Goal: Task Accomplishment & Management: Complete application form

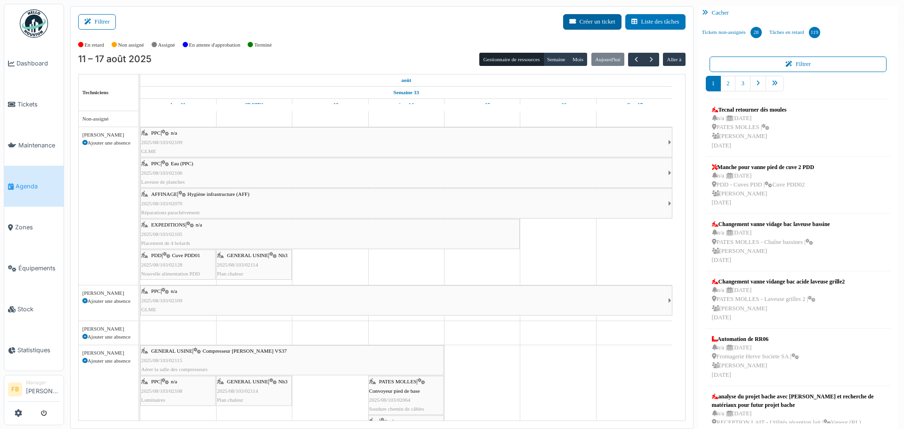
click at [588, 25] on button "Créer un ticket" at bounding box center [592, 22] width 58 height 16
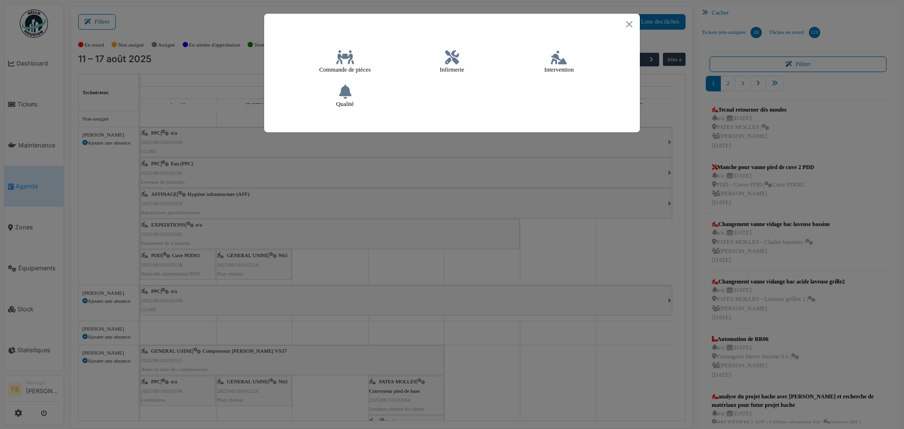
click at [563, 58] on icon at bounding box center [559, 57] width 16 height 14
click at [556, 60] on icon at bounding box center [559, 57] width 16 height 14
click at [562, 63] on icon at bounding box center [559, 57] width 16 height 14
click at [556, 60] on icon at bounding box center [559, 57] width 16 height 14
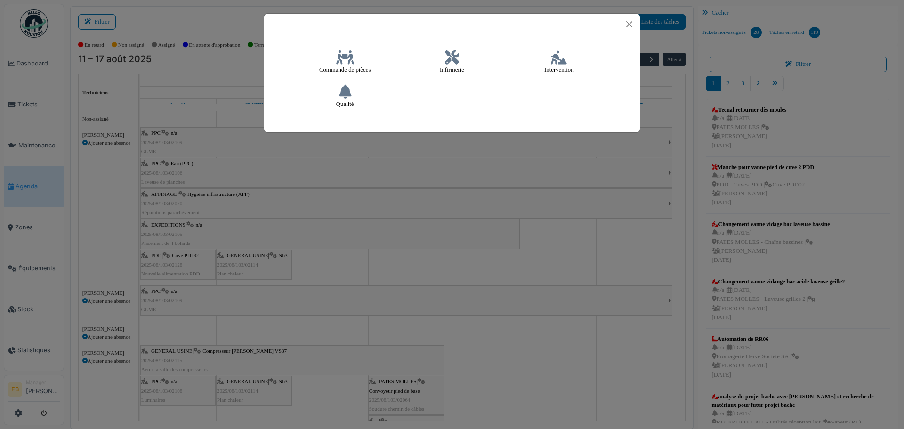
click at [636, 24] on div at bounding box center [452, 24] width 376 height 21
click at [631, 24] on button "Close" at bounding box center [630, 24] width 14 height 14
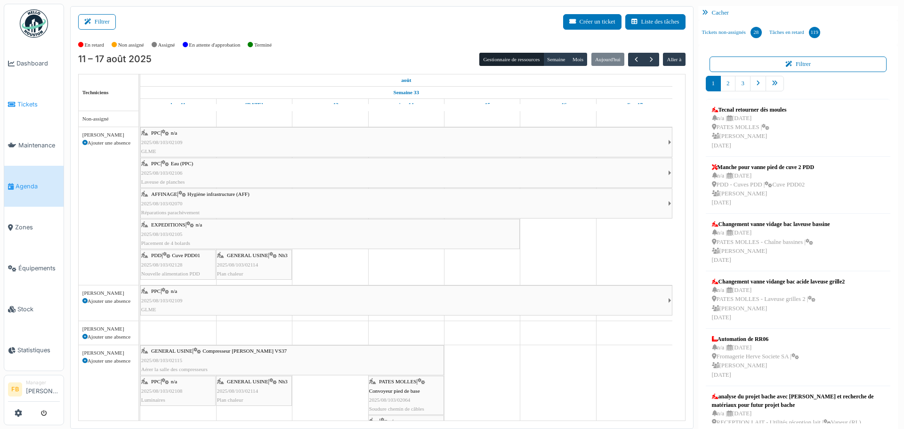
click at [21, 105] on span "Tickets" at bounding box center [38, 104] width 42 height 9
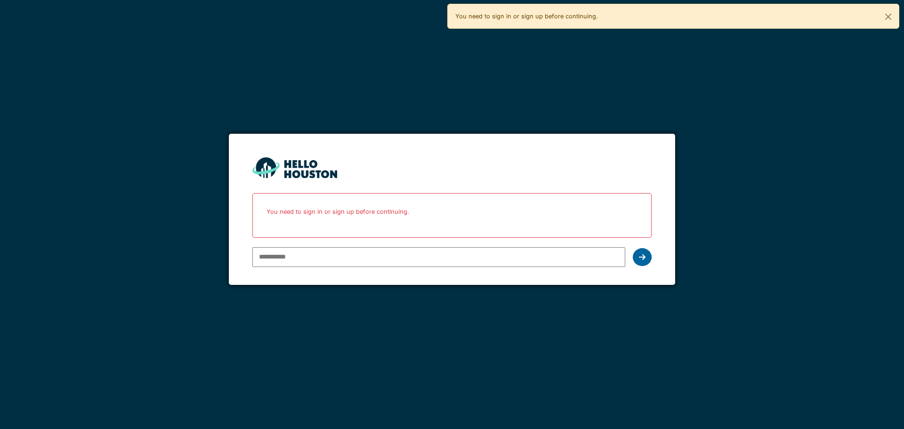
type input "**********"
click at [639, 255] on icon at bounding box center [642, 257] width 7 height 8
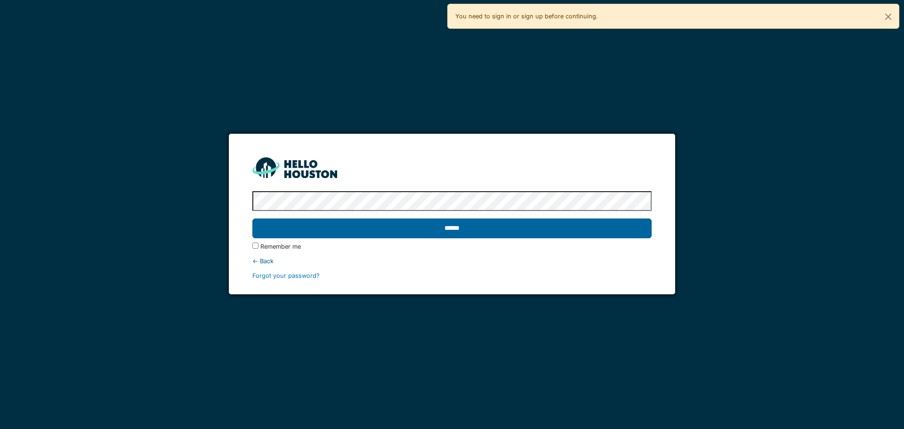
click at [463, 230] on input "******" at bounding box center [451, 229] width 399 height 20
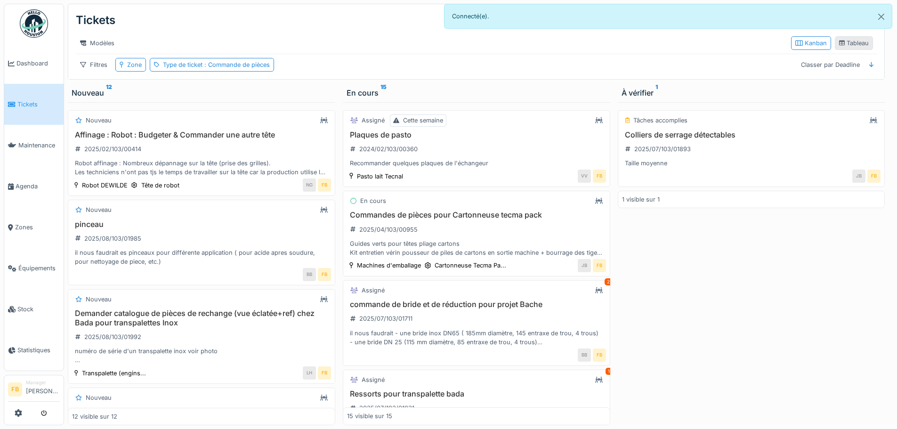
click at [839, 46] on icon at bounding box center [842, 43] width 6 height 6
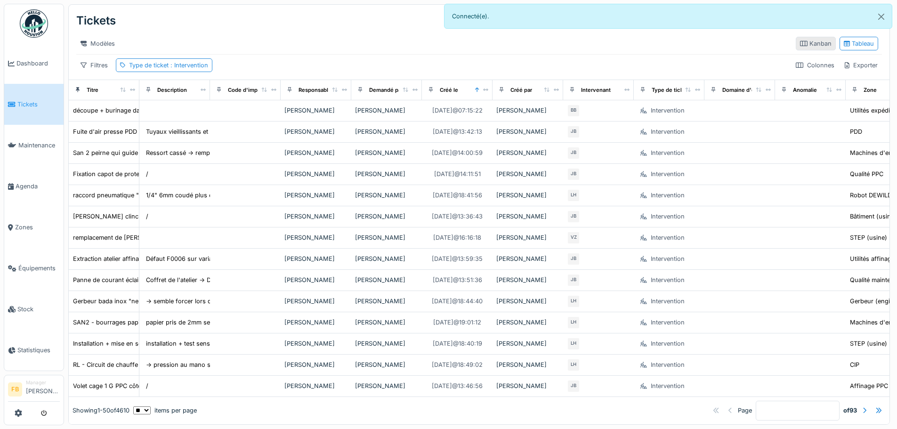
click at [800, 47] on div "Kanban" at bounding box center [816, 43] width 32 height 9
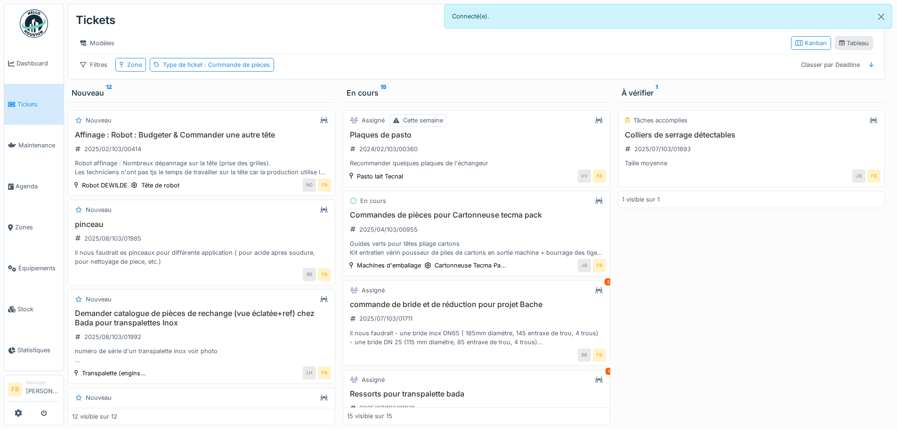
click at [850, 48] on div "Tableau" at bounding box center [854, 43] width 30 height 9
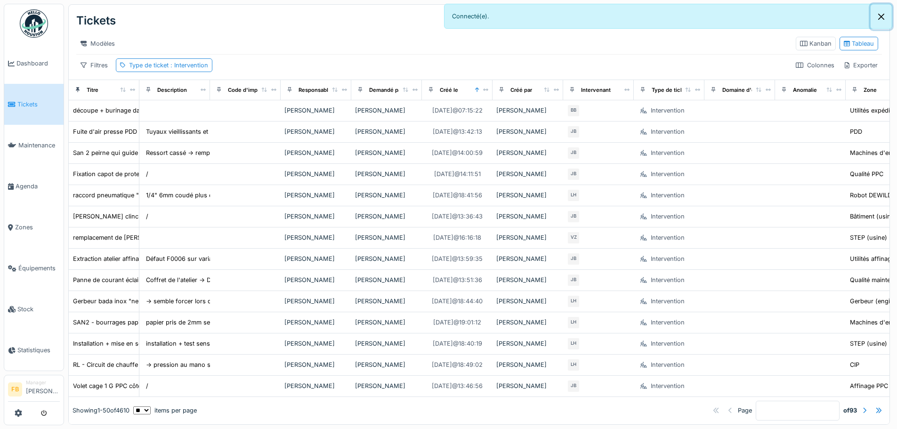
click at [882, 16] on button "Close" at bounding box center [881, 16] width 21 height 25
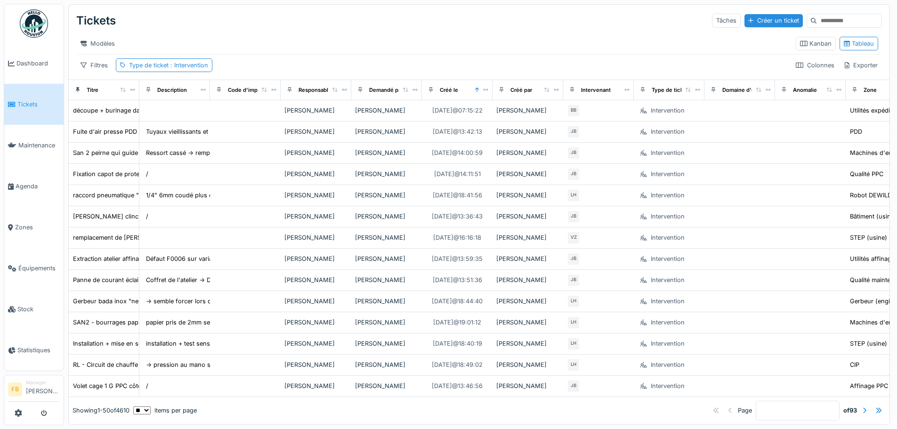
click at [817, 21] on input at bounding box center [849, 20] width 65 height 13
type input "*******"
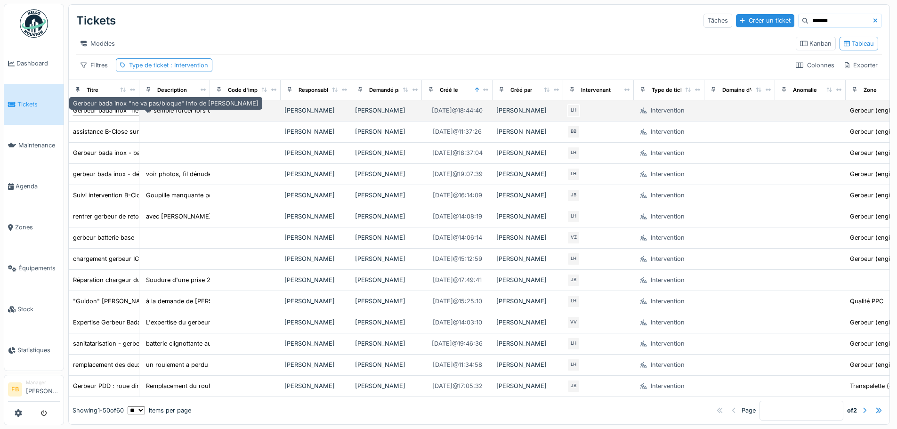
click at [124, 115] on div "Gerbeur bada inox "ne va pas/bloque" info de Pedro" at bounding box center [166, 110] width 186 height 9
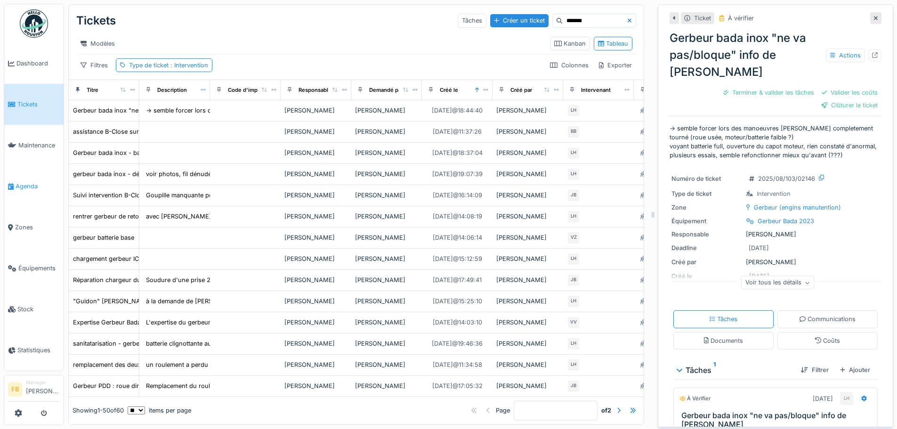
click at [28, 186] on span "Agenda" at bounding box center [38, 186] width 44 height 9
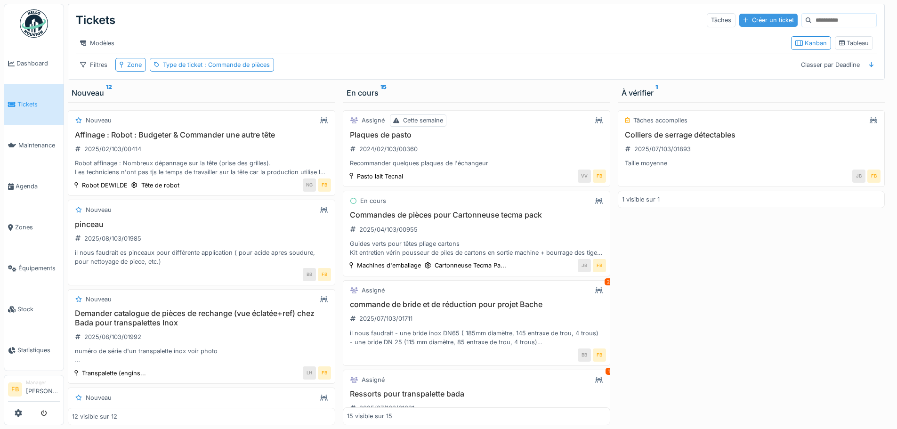
click at [744, 20] on div "Créer un ticket" at bounding box center [768, 20] width 58 height 13
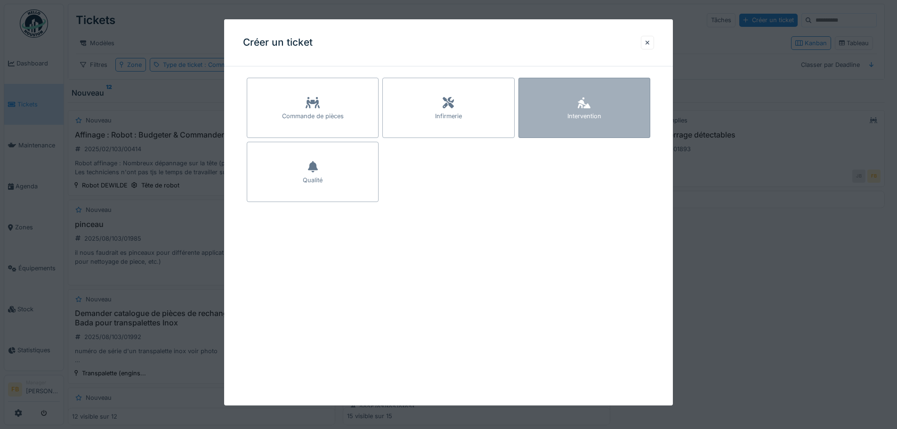
click at [600, 105] on div "Intervention" at bounding box center [584, 108] width 132 height 60
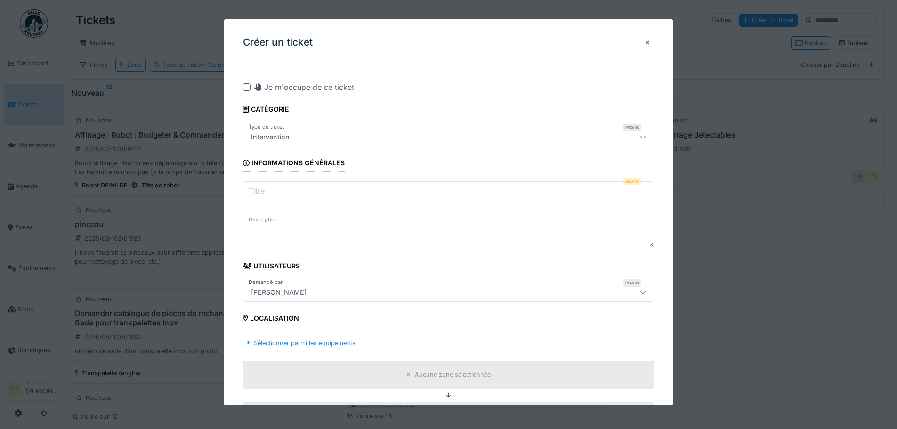
click at [292, 191] on input "Titre" at bounding box center [448, 191] width 411 height 20
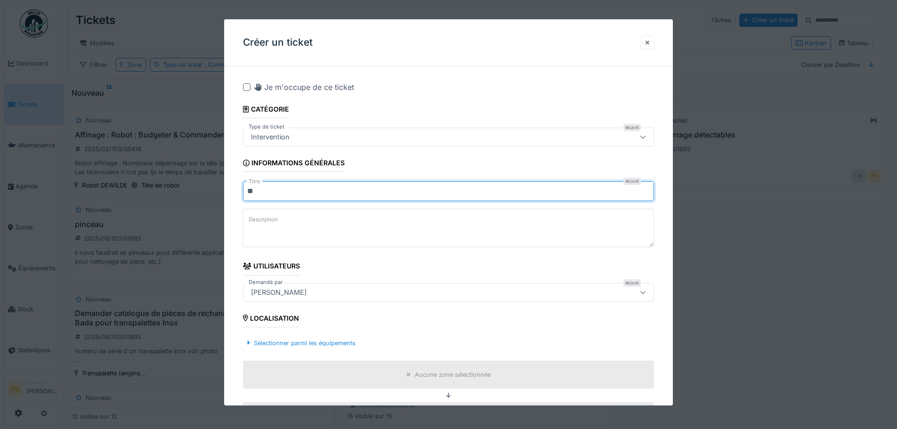
type input "*"
type input "**********"
click at [340, 216] on textarea "Description" at bounding box center [448, 228] width 411 height 39
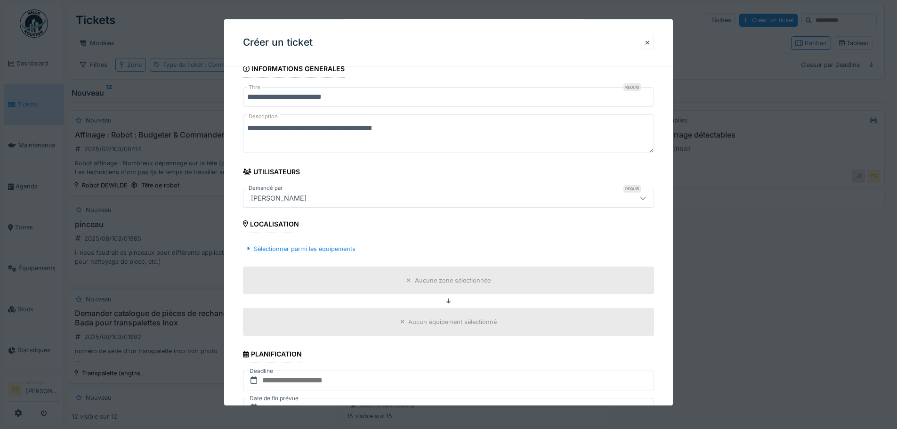
scroll to position [141, 0]
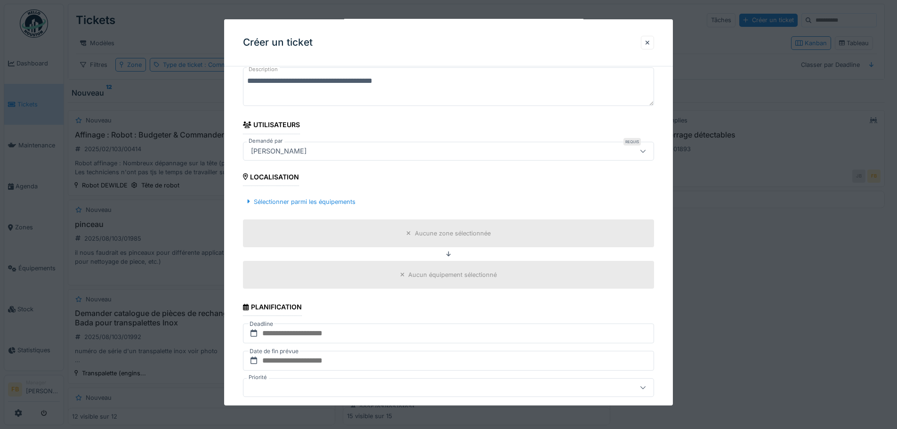
type textarea "**********"
click at [462, 234] on div "Aucune zone sélectionnée" at bounding box center [453, 233] width 76 height 9
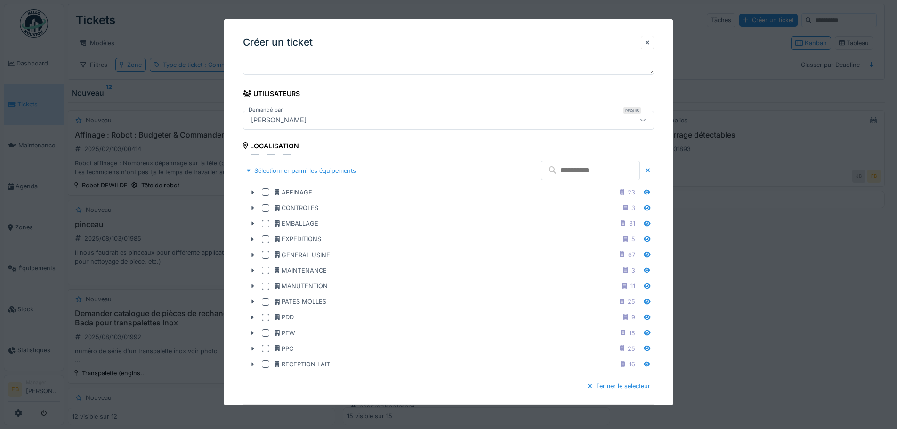
scroll to position [188, 0]
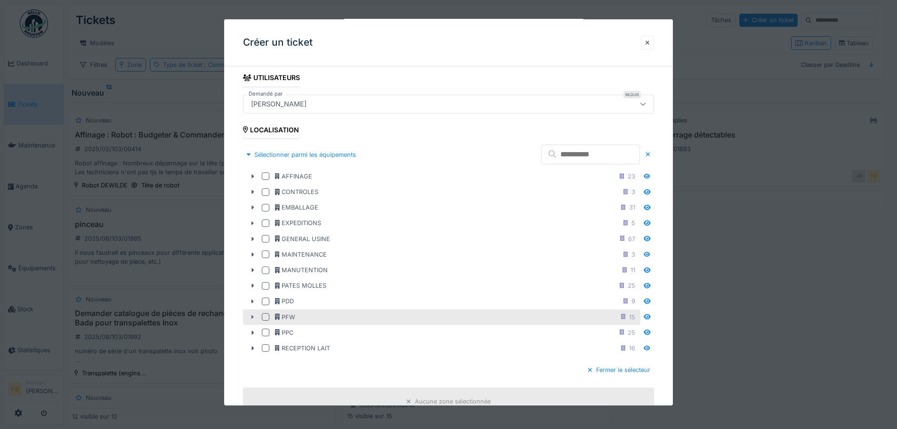
click at [253, 317] on icon at bounding box center [253, 317] width 2 height 4
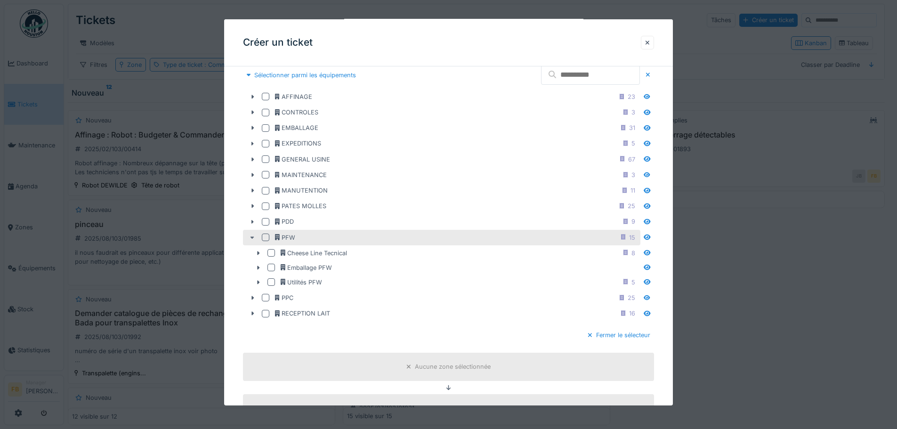
scroll to position [283, 0]
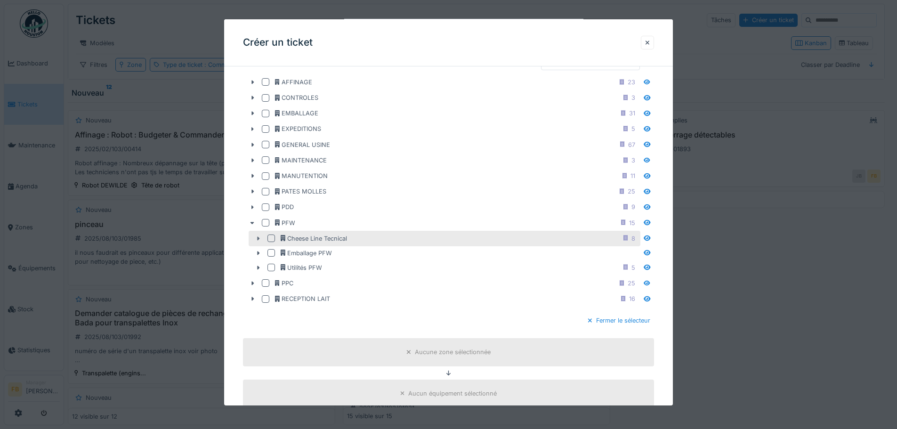
click at [259, 239] on icon at bounding box center [258, 238] width 8 height 6
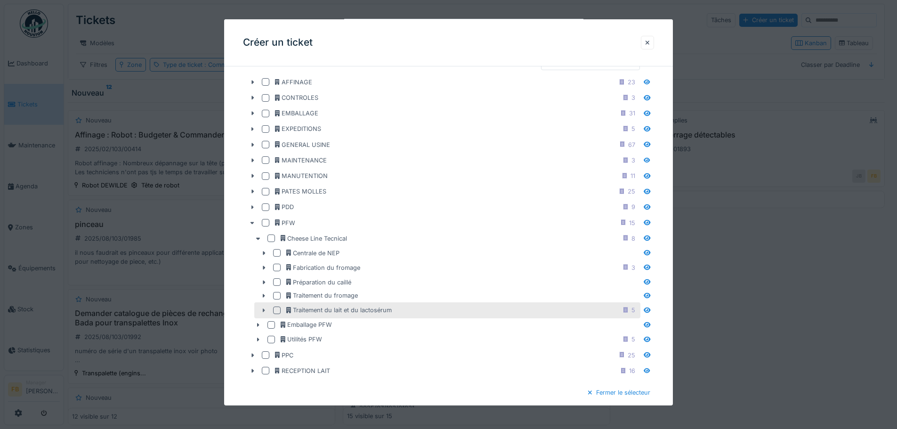
click at [264, 309] on icon at bounding box center [264, 310] width 2 height 4
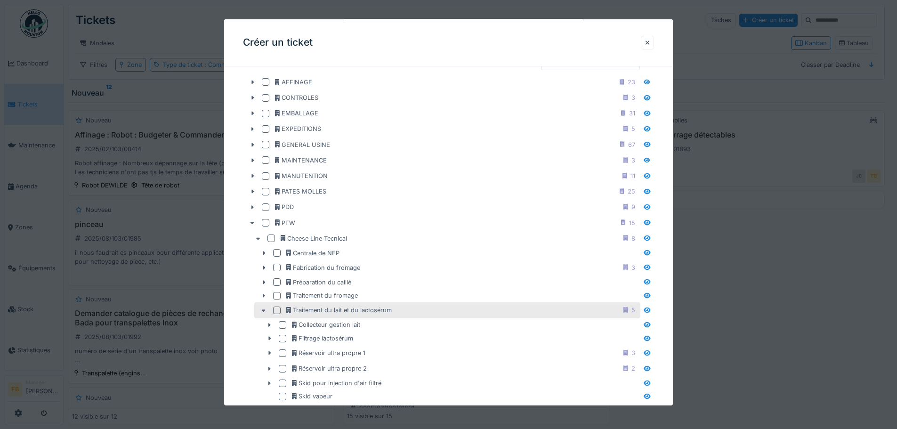
scroll to position [330, 0]
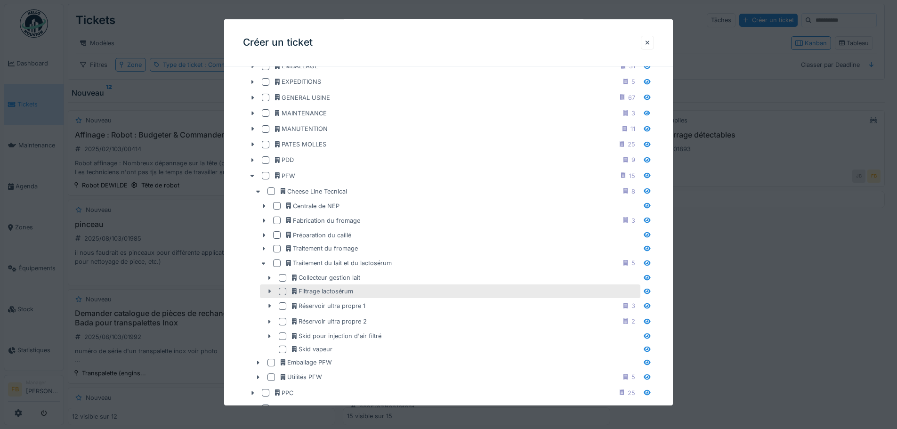
click at [269, 292] on icon at bounding box center [270, 292] width 2 height 4
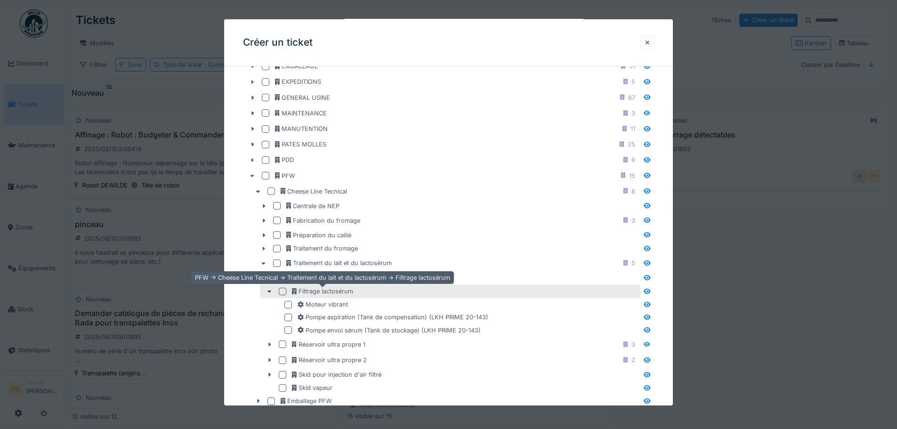
click at [334, 292] on div "Filtrage lactosérum" at bounding box center [322, 291] width 61 height 9
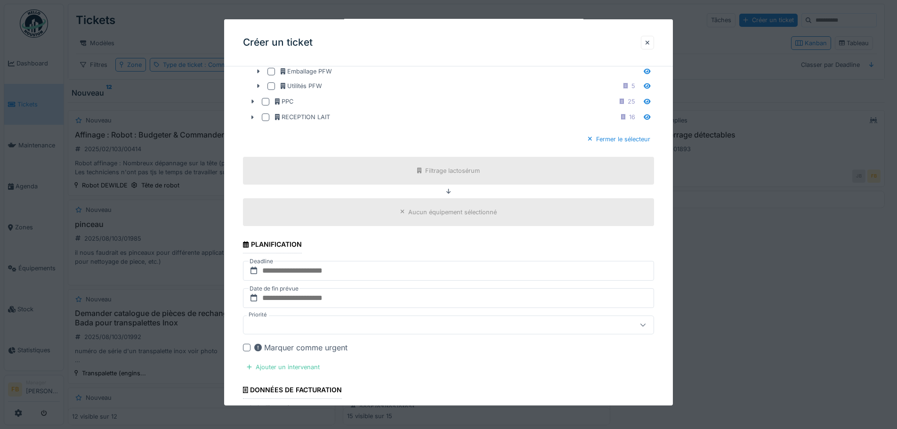
scroll to position [706, 0]
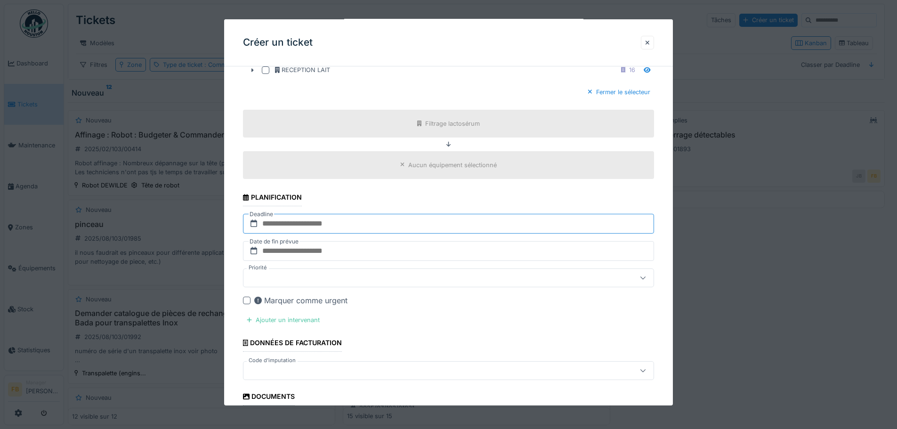
click at [413, 225] on input "text" at bounding box center [448, 224] width 411 height 20
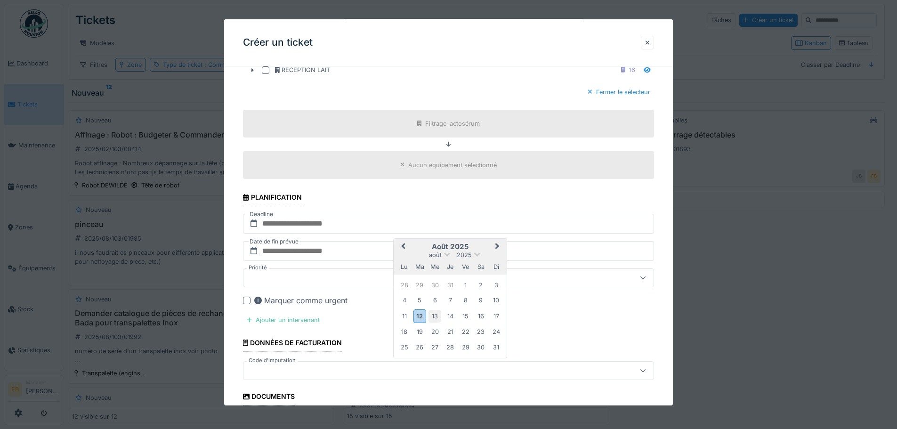
click at [437, 316] on div "13" at bounding box center [435, 316] width 13 height 13
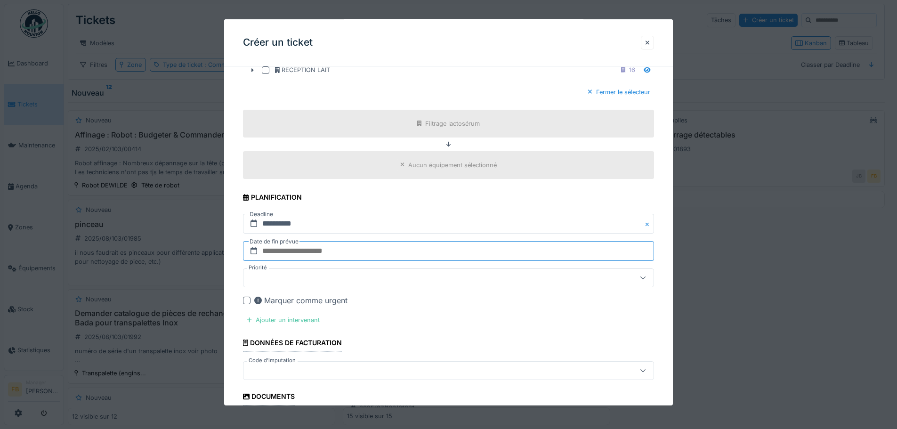
click at [425, 252] on input "text" at bounding box center [448, 251] width 411 height 20
click at [433, 339] on div "13" at bounding box center [435, 343] width 13 height 13
click at [291, 318] on div "Ajouter un intervenant" at bounding box center [283, 320] width 81 height 13
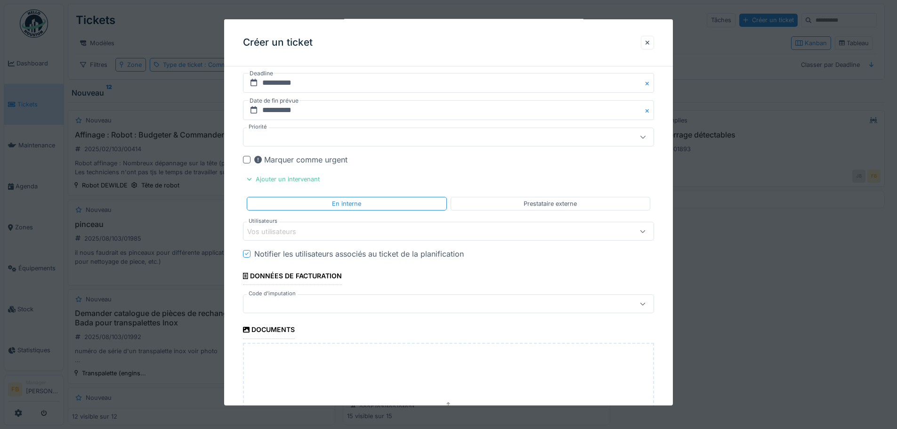
scroll to position [848, 0]
click at [646, 230] on icon at bounding box center [643, 231] width 6 height 6
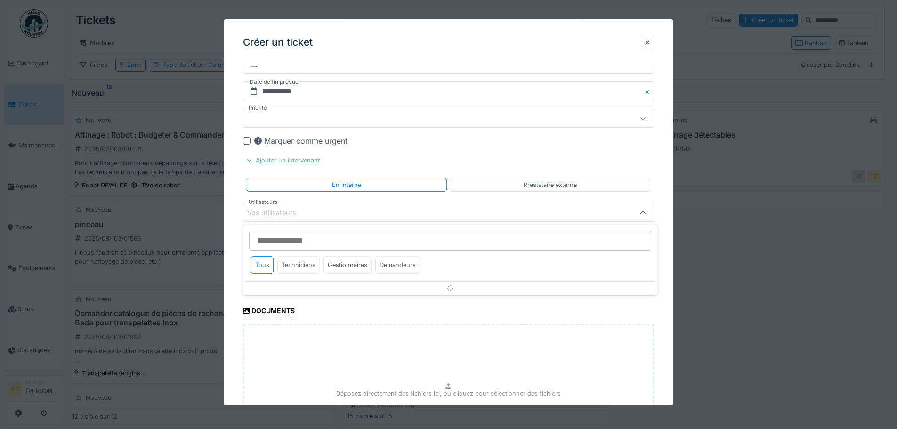
click at [304, 266] on div "Techniciens" at bounding box center [298, 264] width 42 height 17
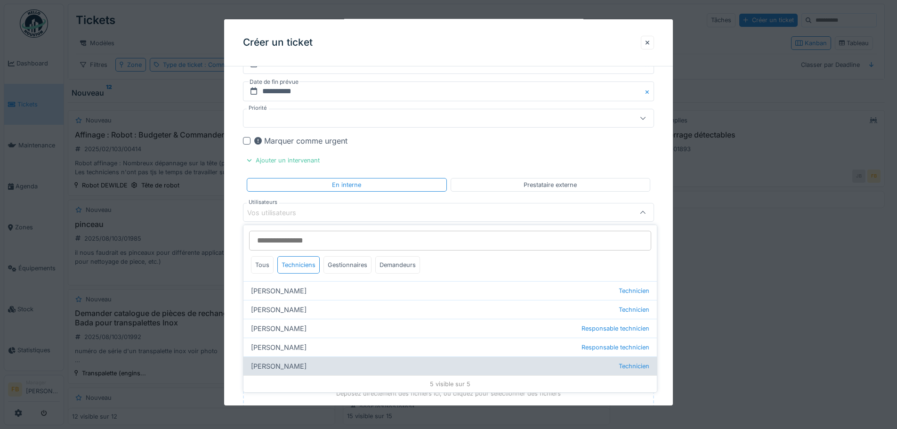
click at [281, 363] on div "Valmir Zhuti Technicien" at bounding box center [449, 365] width 413 height 19
type input "****"
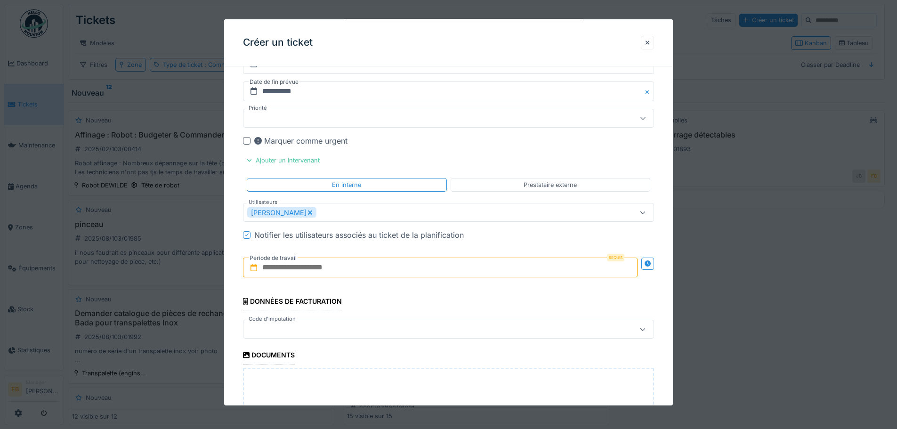
click at [457, 139] on div "Marquer comme urgent" at bounding box center [454, 140] width 400 height 11
click at [478, 270] on input "text" at bounding box center [440, 268] width 395 height 20
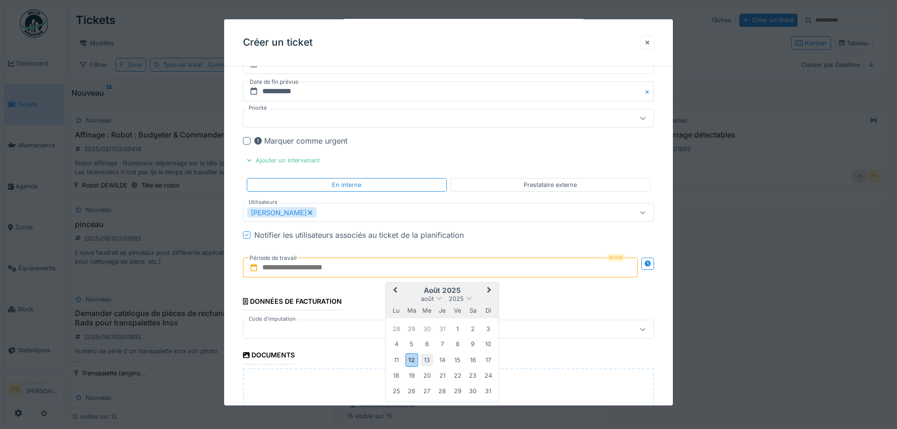
click at [425, 358] on div "13" at bounding box center [427, 360] width 13 height 13
click at [445, 356] on div "14" at bounding box center [442, 360] width 13 height 13
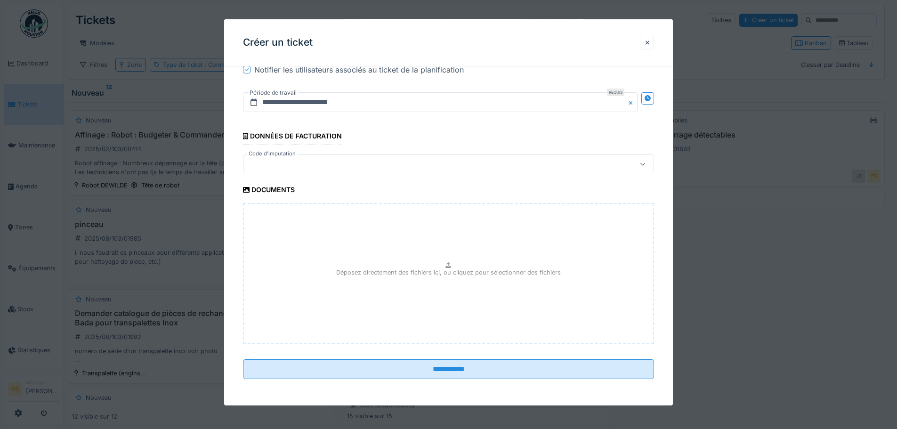
scroll to position [7, 0]
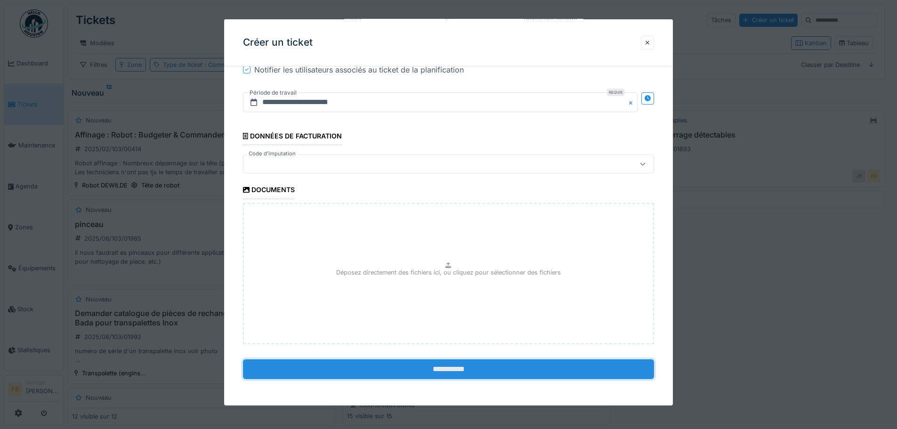
click at [464, 368] on input "**********" at bounding box center [448, 369] width 411 height 20
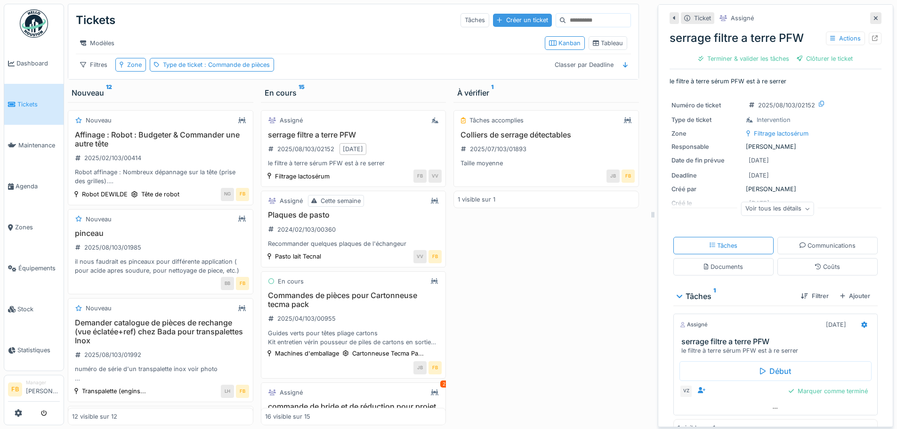
click at [504, 14] on div "Créer un ticket" at bounding box center [522, 20] width 58 height 13
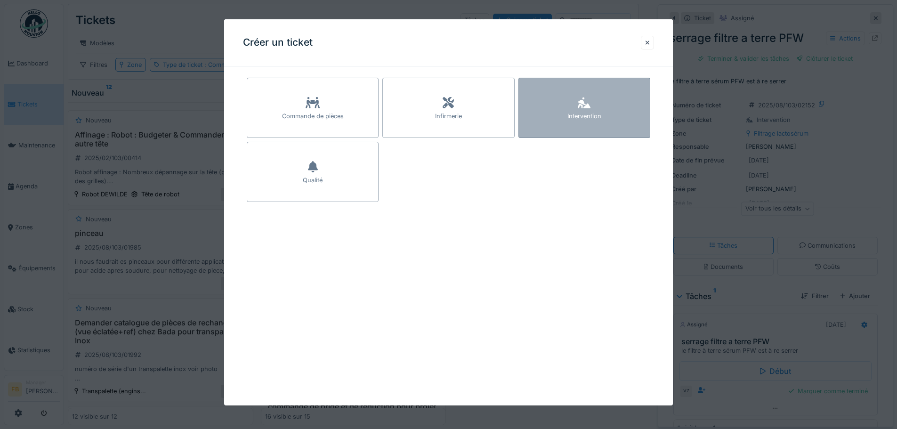
click at [588, 92] on div "Intervention" at bounding box center [584, 108] width 132 height 60
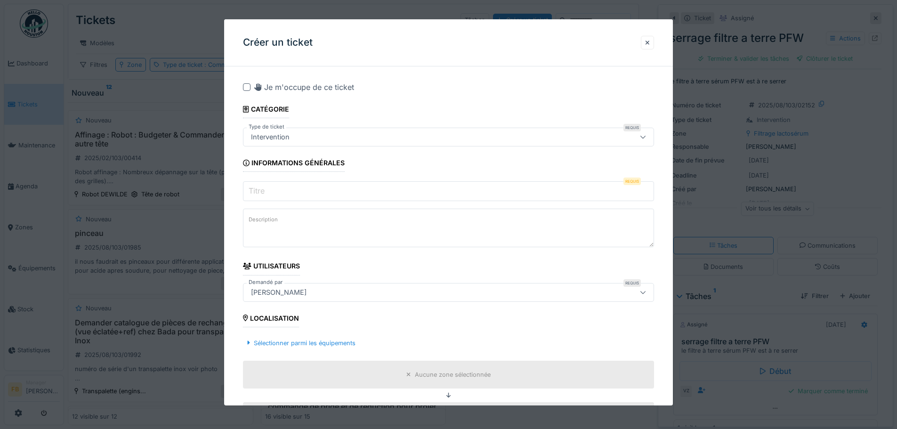
click at [436, 188] on input "Titre" at bounding box center [448, 191] width 411 height 20
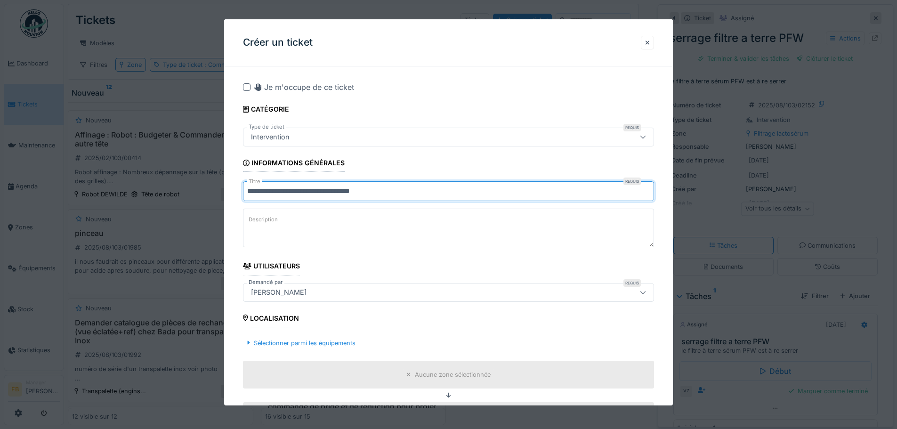
drag, startPoint x: 270, startPoint y: 190, endPoint x: 275, endPoint y: 193, distance: 4.8
type input "**********"
click at [319, 219] on textarea "Description" at bounding box center [448, 228] width 411 height 39
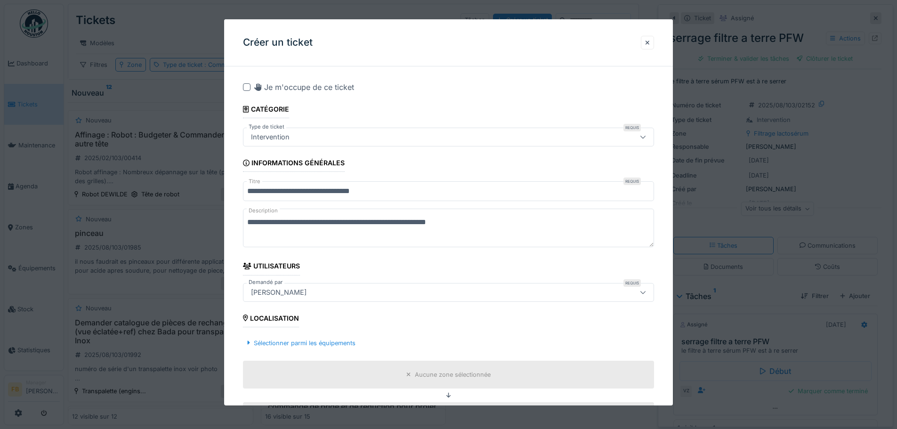
click at [417, 221] on textarea "**********" at bounding box center [448, 228] width 411 height 39
drag, startPoint x: 417, startPoint y: 221, endPoint x: 427, endPoint y: 228, distance: 11.9
click at [430, 229] on textarea "**********" at bounding box center [448, 228] width 411 height 39
click at [421, 224] on textarea "**********" at bounding box center [448, 228] width 411 height 39
click at [470, 222] on textarea "**********" at bounding box center [448, 228] width 411 height 39
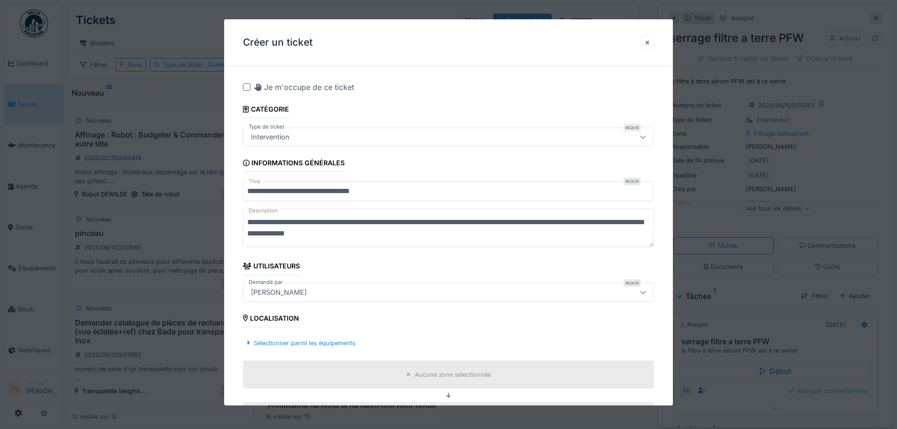
click at [603, 224] on textarea "**********" at bounding box center [448, 228] width 411 height 39
drag, startPoint x: 601, startPoint y: 224, endPoint x: 593, endPoint y: 225, distance: 7.6
click at [593, 225] on textarea "**********" at bounding box center [448, 228] width 411 height 39
type textarea "**********"
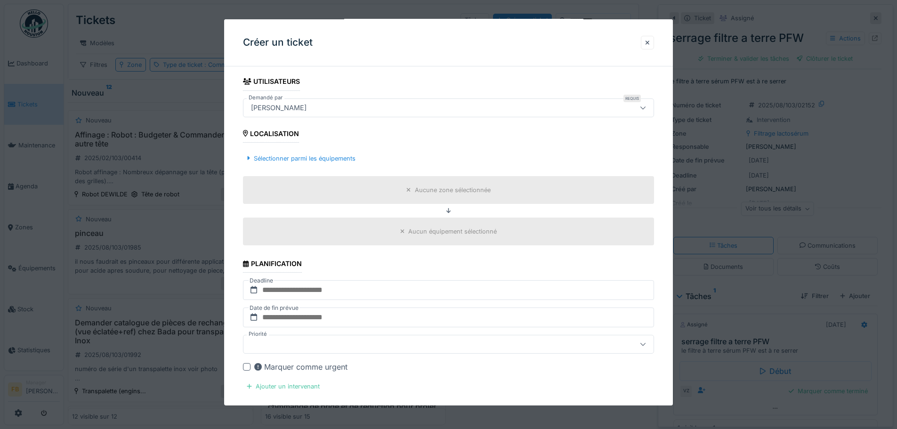
scroll to position [188, 0]
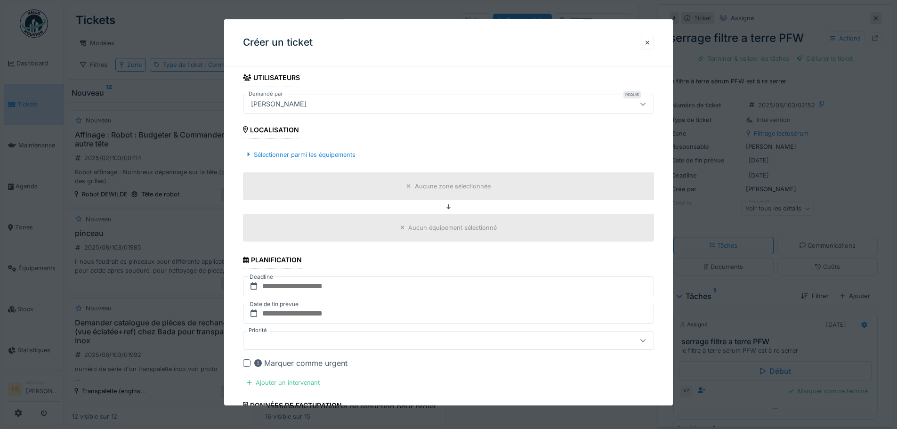
click at [445, 183] on div "Aucune zone sélectionnée" at bounding box center [453, 186] width 76 height 9
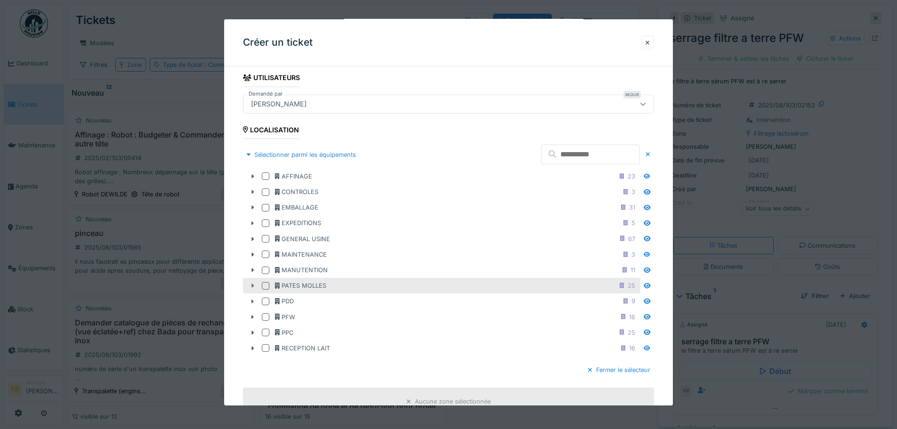
click at [253, 286] on icon at bounding box center [253, 286] width 2 height 4
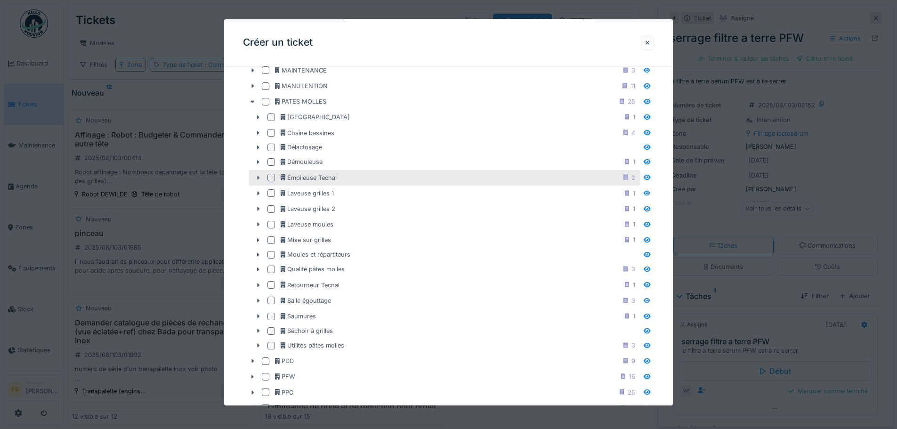
scroll to position [377, 0]
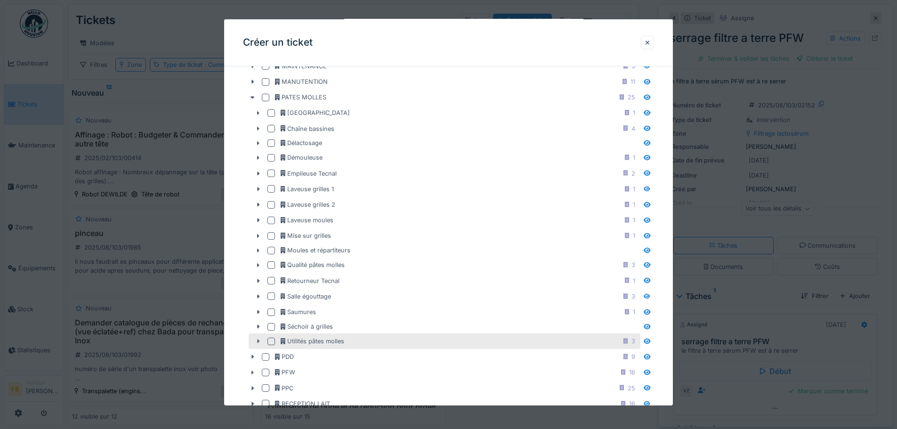
click at [257, 343] on icon at bounding box center [258, 341] width 8 height 6
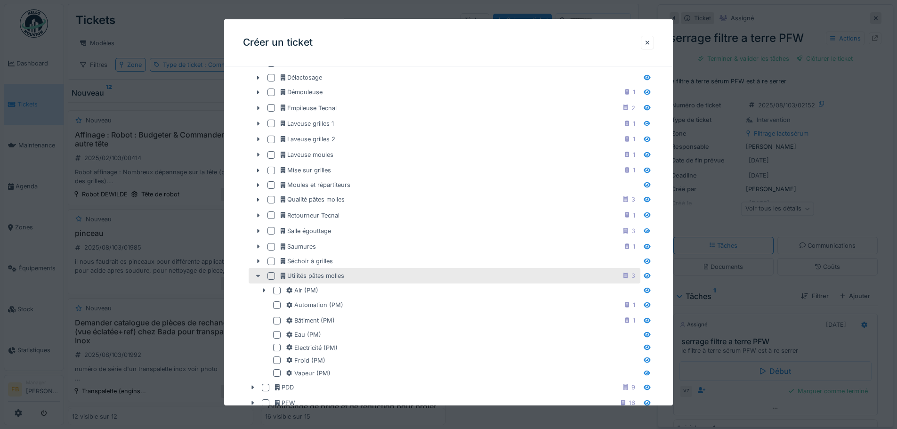
scroll to position [471, 0]
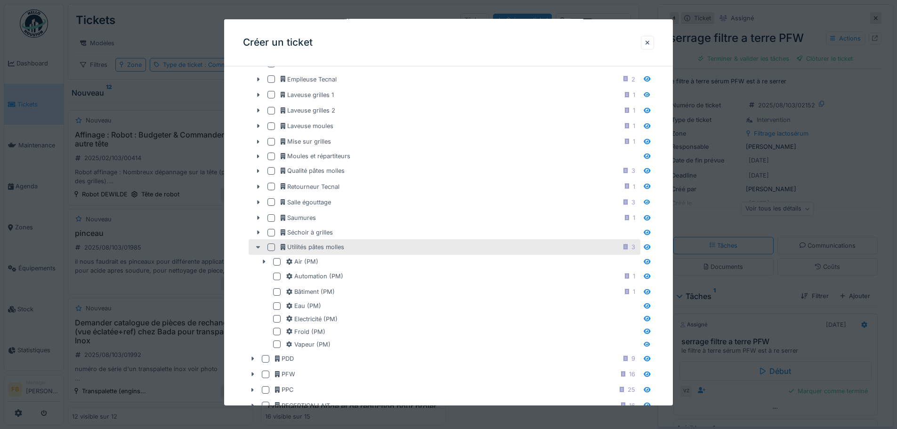
click at [256, 246] on icon at bounding box center [258, 247] width 8 height 6
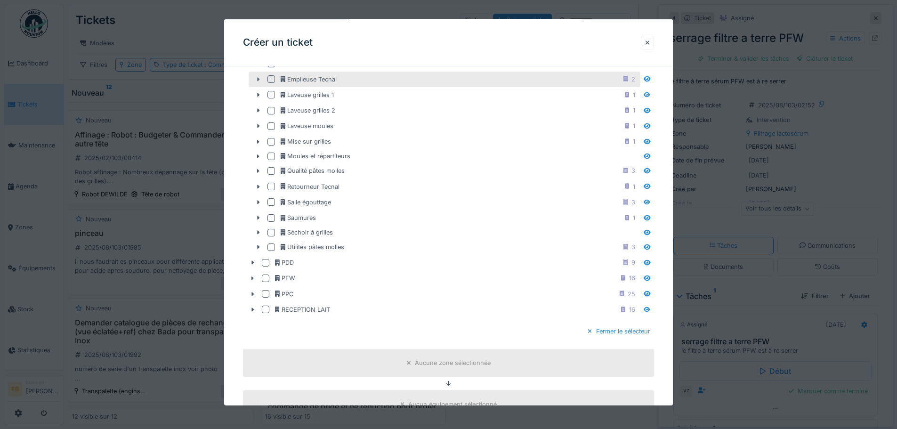
click at [259, 79] on icon at bounding box center [259, 79] width 2 height 4
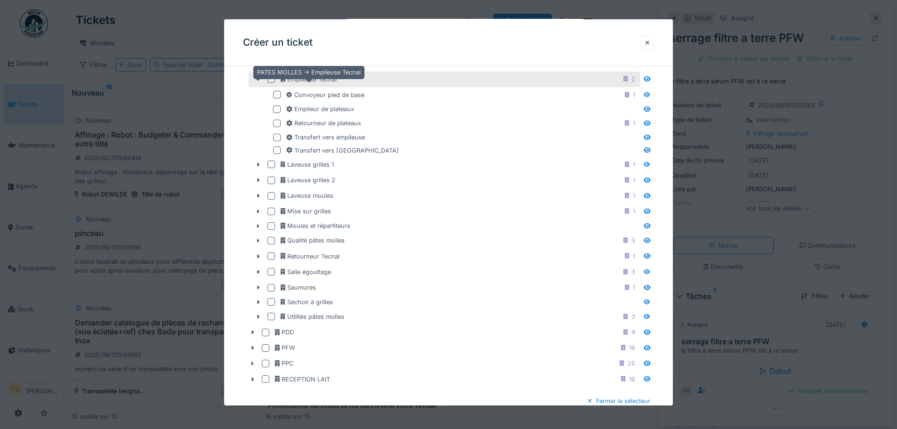
click at [319, 79] on div "Empileuse Tecnal" at bounding box center [309, 79] width 56 height 9
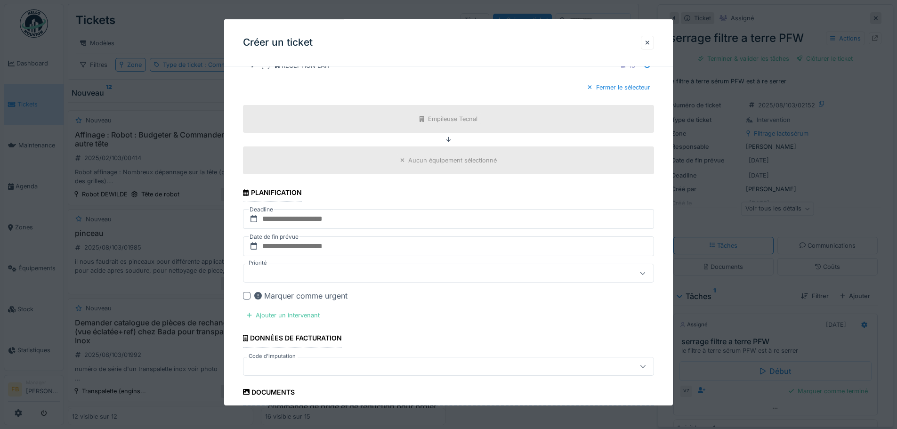
scroll to position [801, 0]
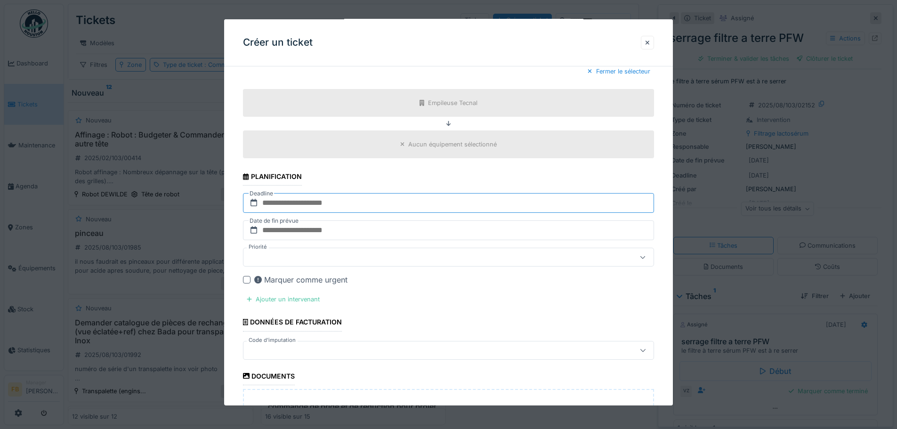
click at [363, 201] on input "text" at bounding box center [448, 203] width 411 height 20
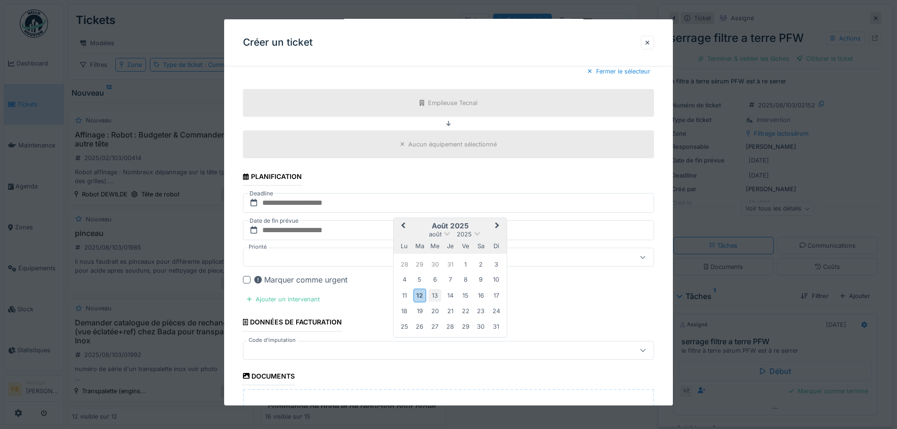
click at [432, 296] on div "13" at bounding box center [435, 295] width 13 height 13
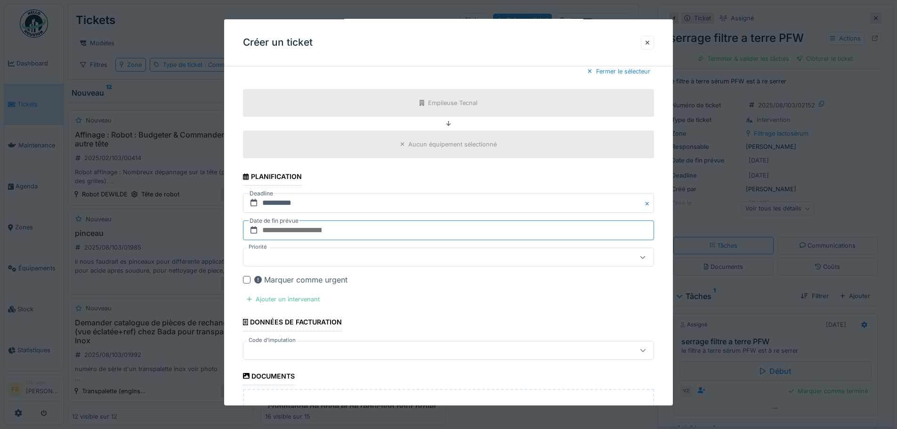
click at [413, 228] on input "text" at bounding box center [448, 230] width 411 height 20
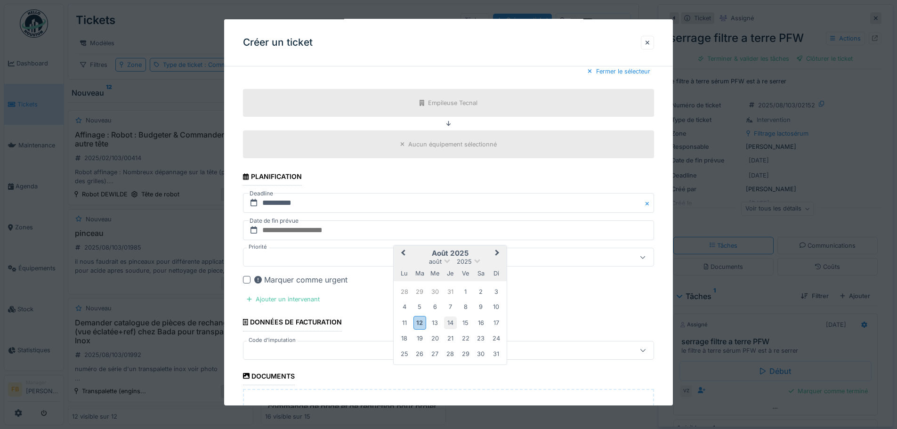
click at [449, 322] on div "14" at bounding box center [450, 322] width 13 height 13
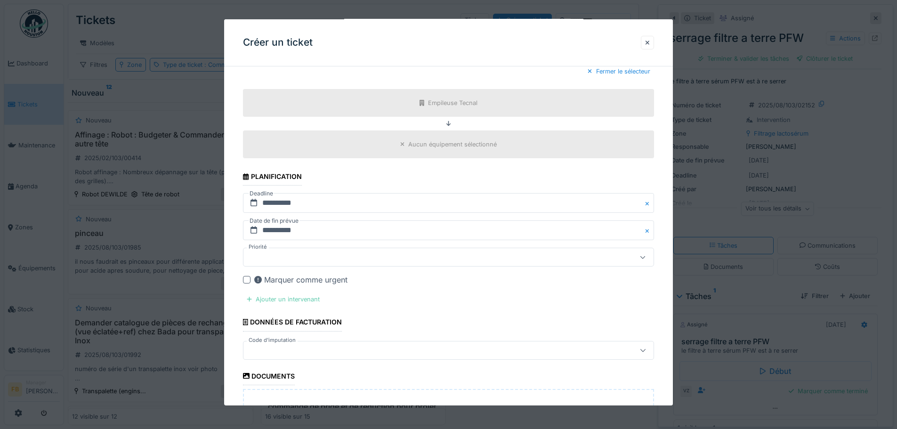
click at [295, 295] on div "Ajouter un intervenant" at bounding box center [283, 299] width 81 height 13
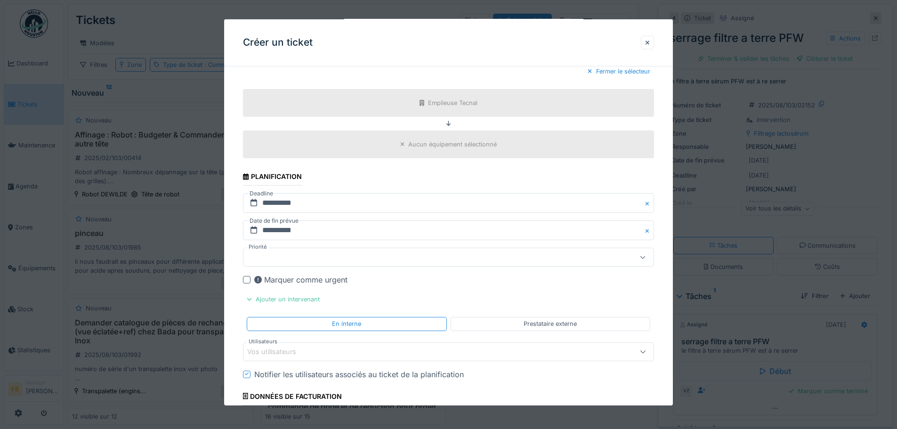
click at [644, 351] on icon at bounding box center [643, 351] width 6 height 6
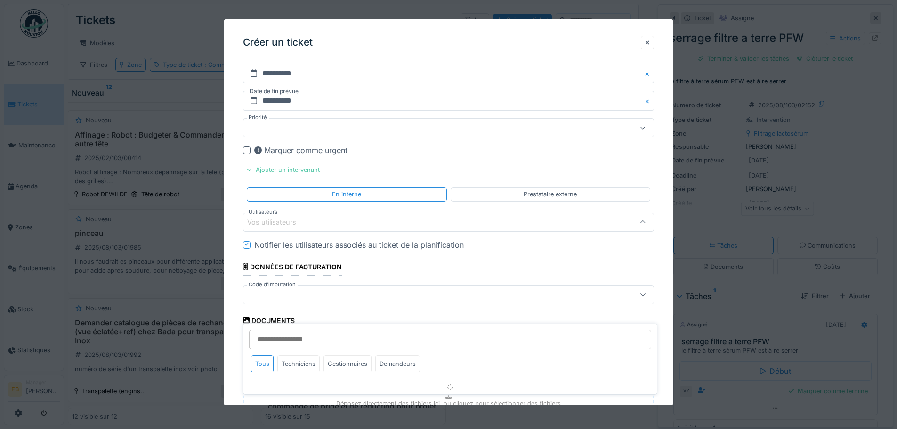
scroll to position [940, 0]
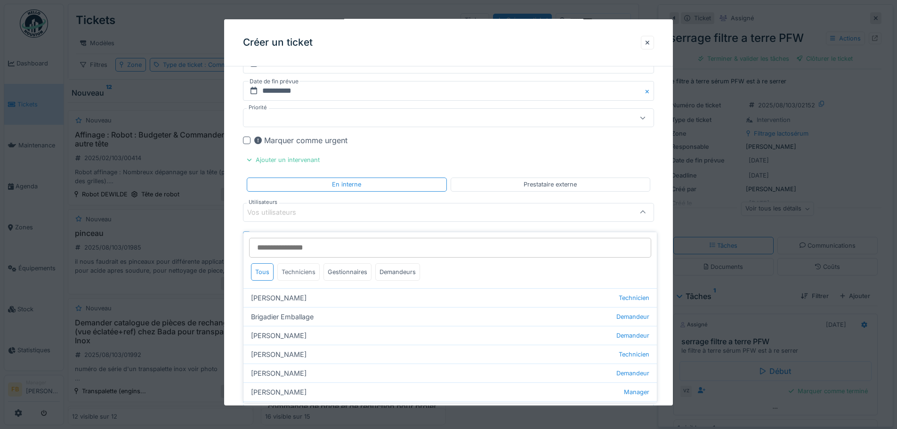
click at [303, 263] on div "Techniciens" at bounding box center [298, 271] width 42 height 17
click at [296, 263] on div "Techniciens" at bounding box center [298, 271] width 42 height 17
click at [337, 263] on div "Gestionnaires" at bounding box center [348, 271] width 48 height 17
click at [306, 263] on div "Techniciens" at bounding box center [298, 271] width 42 height 17
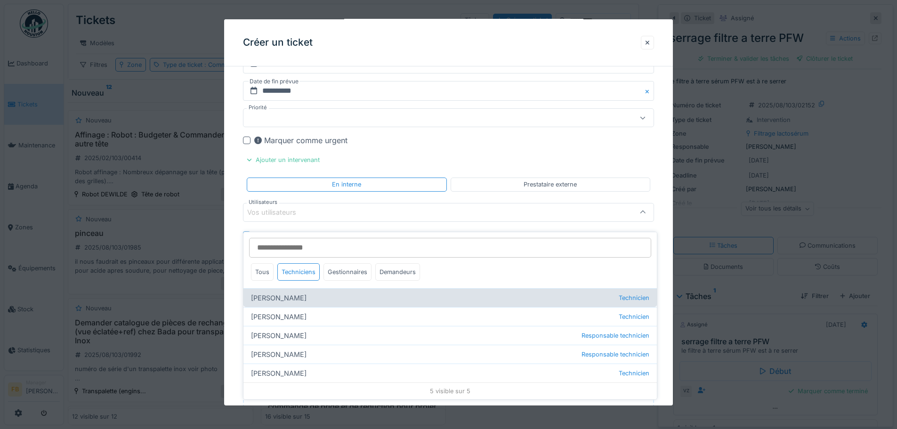
click at [311, 291] on div "Benjamin Bauwens Technicien" at bounding box center [449, 297] width 413 height 19
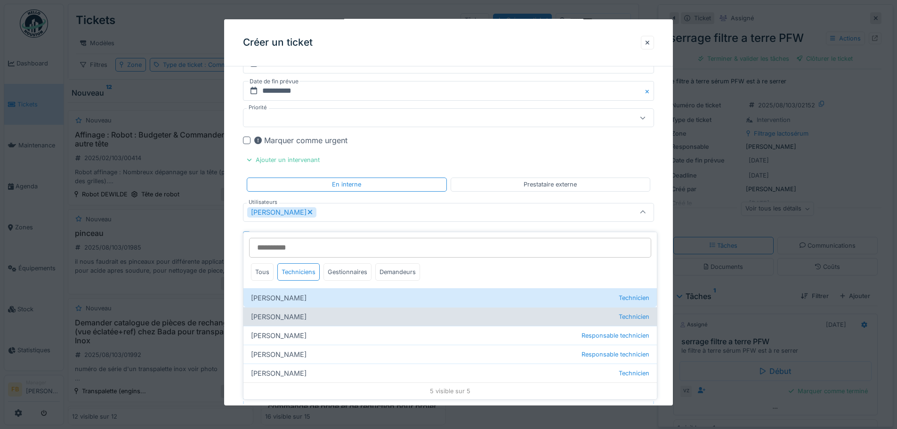
click at [313, 308] on div "Dan Ungureanu Technicien" at bounding box center [449, 316] width 413 height 19
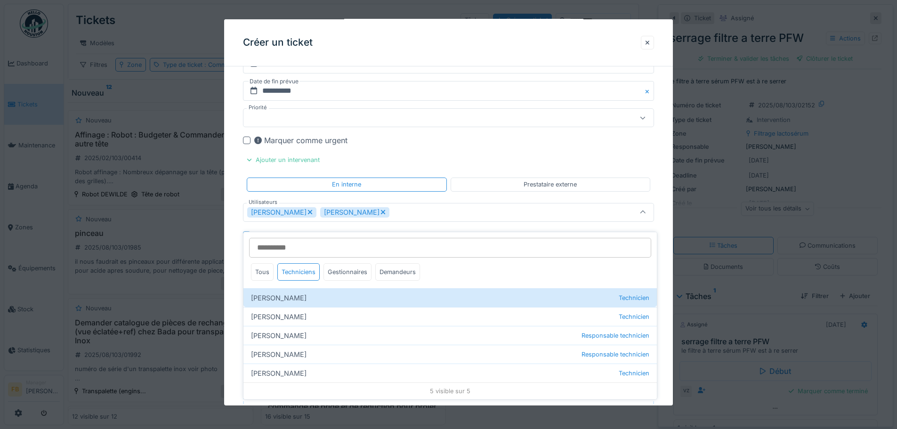
click at [312, 213] on icon at bounding box center [310, 212] width 4 height 4
type input "****"
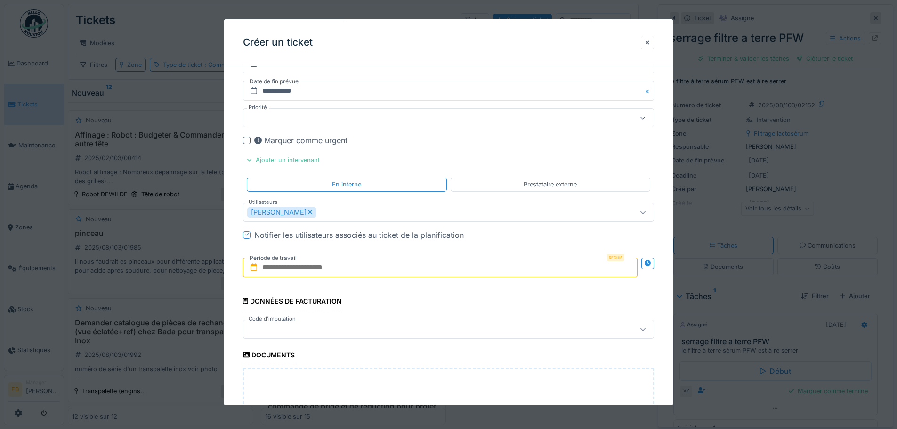
click at [340, 275] on input "text" at bounding box center [440, 268] width 395 height 20
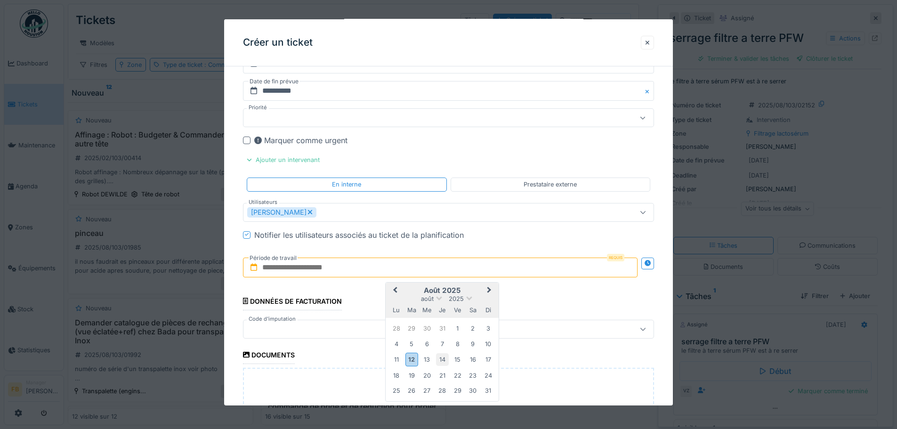
click at [441, 358] on div "14" at bounding box center [442, 359] width 13 height 13
click at [426, 358] on div "13" at bounding box center [427, 359] width 13 height 13
click at [441, 356] on div "14" at bounding box center [442, 359] width 13 height 13
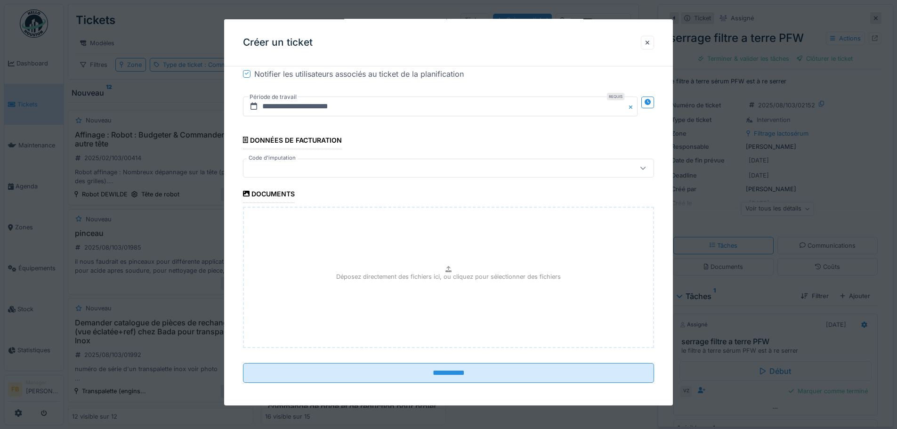
scroll to position [1105, 0]
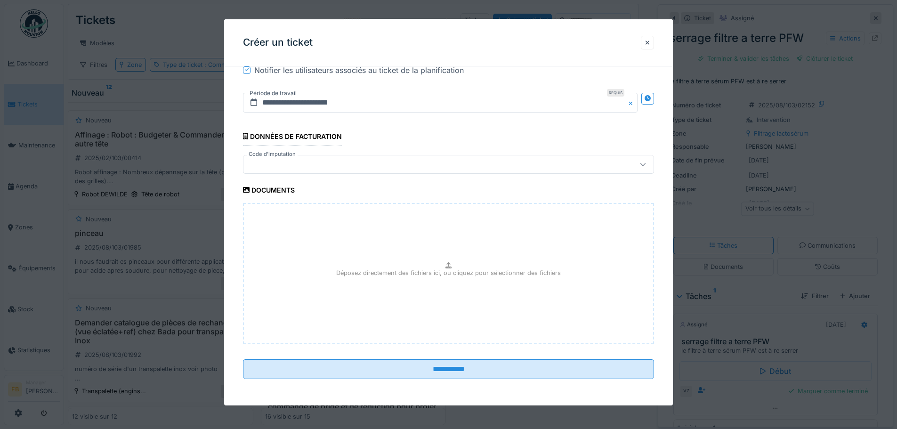
click at [445, 268] on p "Déposez directement des fichiers ici, ou cliquez pour sélectionner des fichiers" at bounding box center [448, 272] width 225 height 9
type input "**********"
click at [452, 267] on p "Déposez directement des fichiers ici, ou cliquez pour sélectionner des fichiers" at bounding box center [448, 268] width 225 height 9
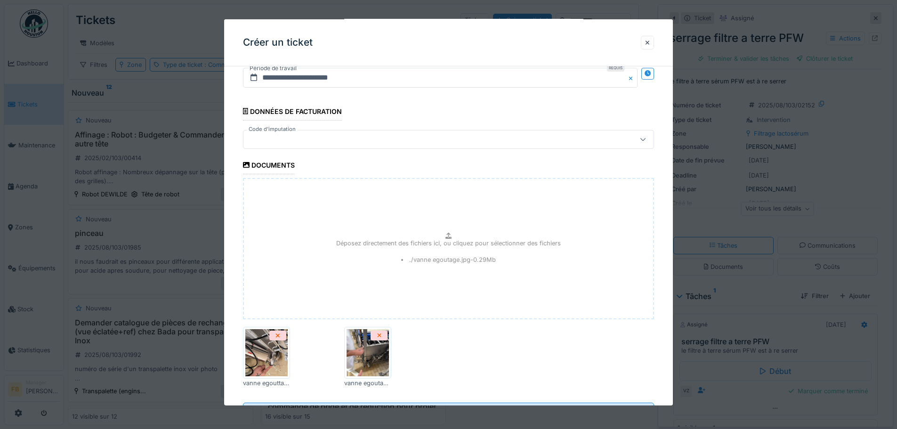
scroll to position [1173, 0]
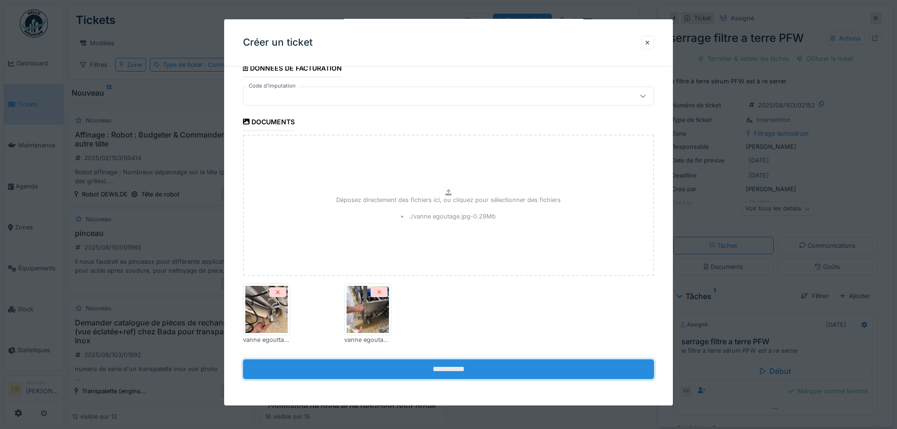
click at [461, 364] on input "**********" at bounding box center [448, 369] width 411 height 20
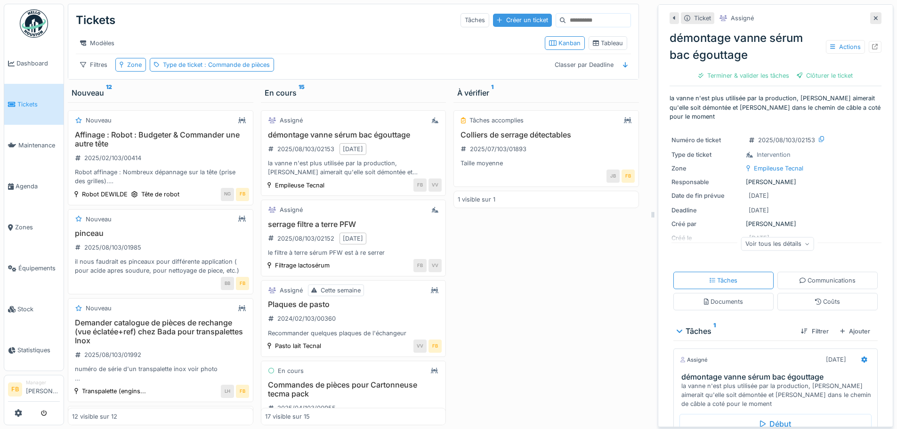
click at [500, 15] on div "Créer un ticket" at bounding box center [522, 20] width 58 height 13
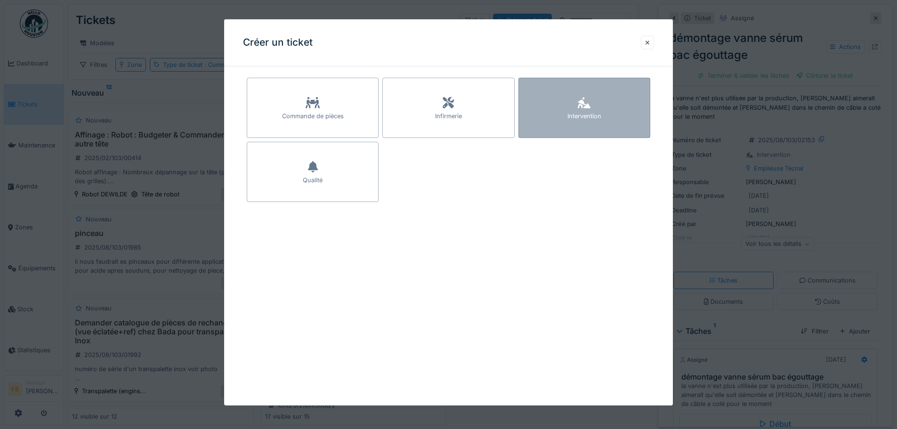
click at [571, 96] on div "Intervention" at bounding box center [584, 108] width 132 height 60
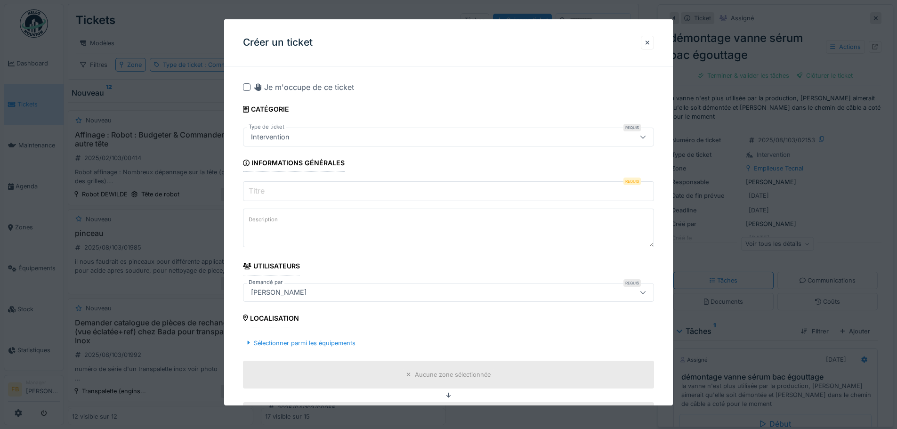
click at [371, 192] on input "Titre" at bounding box center [448, 191] width 411 height 20
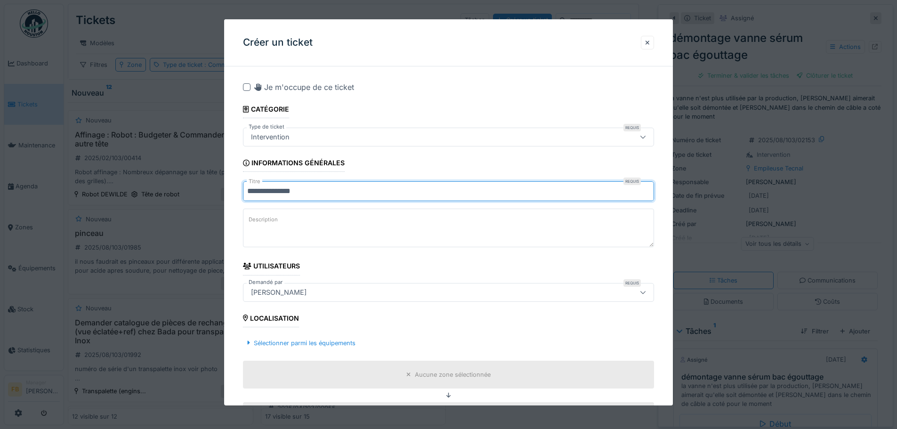
type input "**********"
click at [273, 219] on label "Description" at bounding box center [263, 220] width 33 height 12
click at [273, 219] on textarea "Description" at bounding box center [448, 228] width 411 height 39
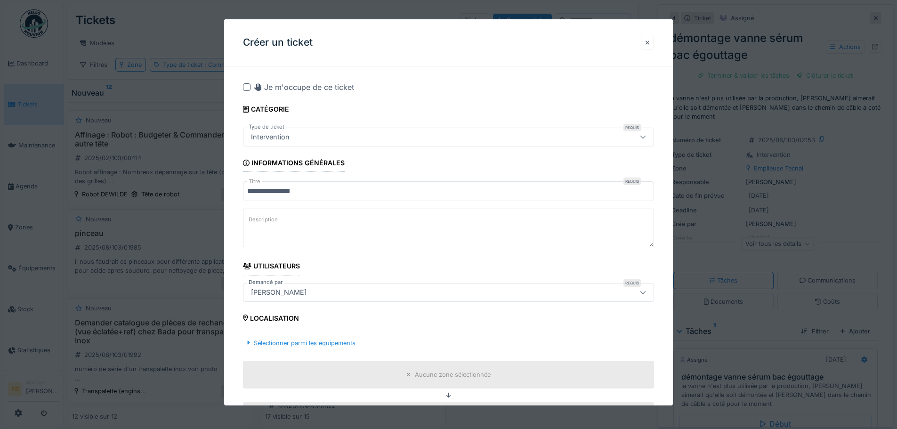
click at [650, 40] on div at bounding box center [647, 42] width 5 height 9
